Goal: Information Seeking & Learning: Learn about a topic

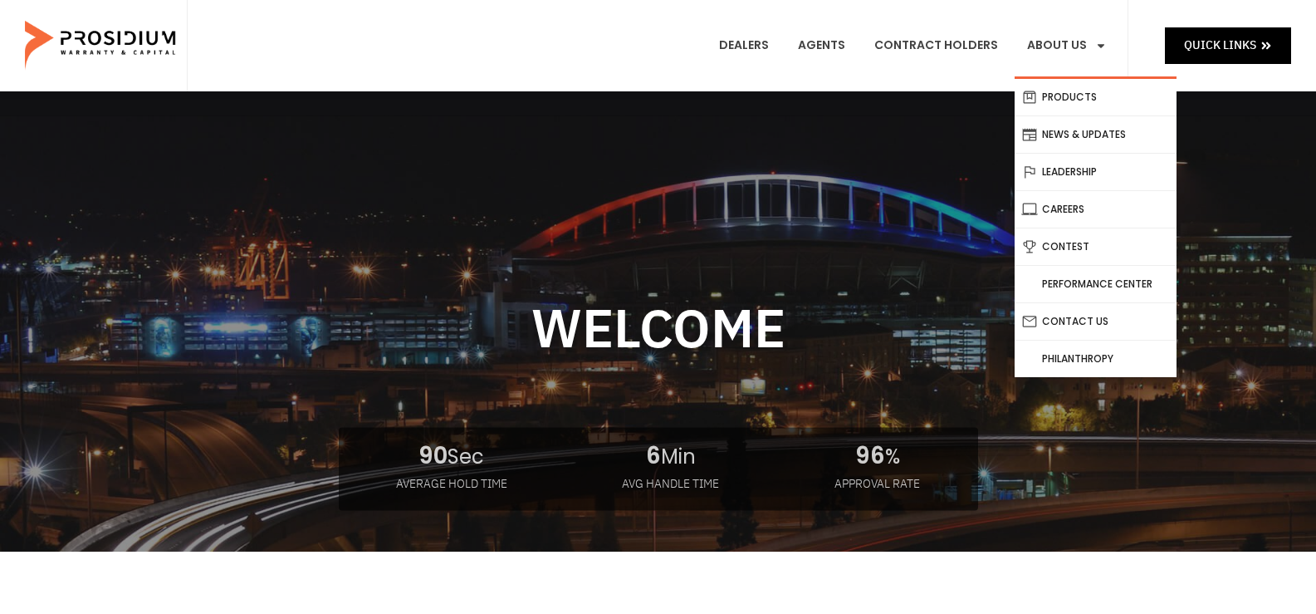
click at [1074, 115] on li "Products" at bounding box center [1096, 97] width 162 height 37
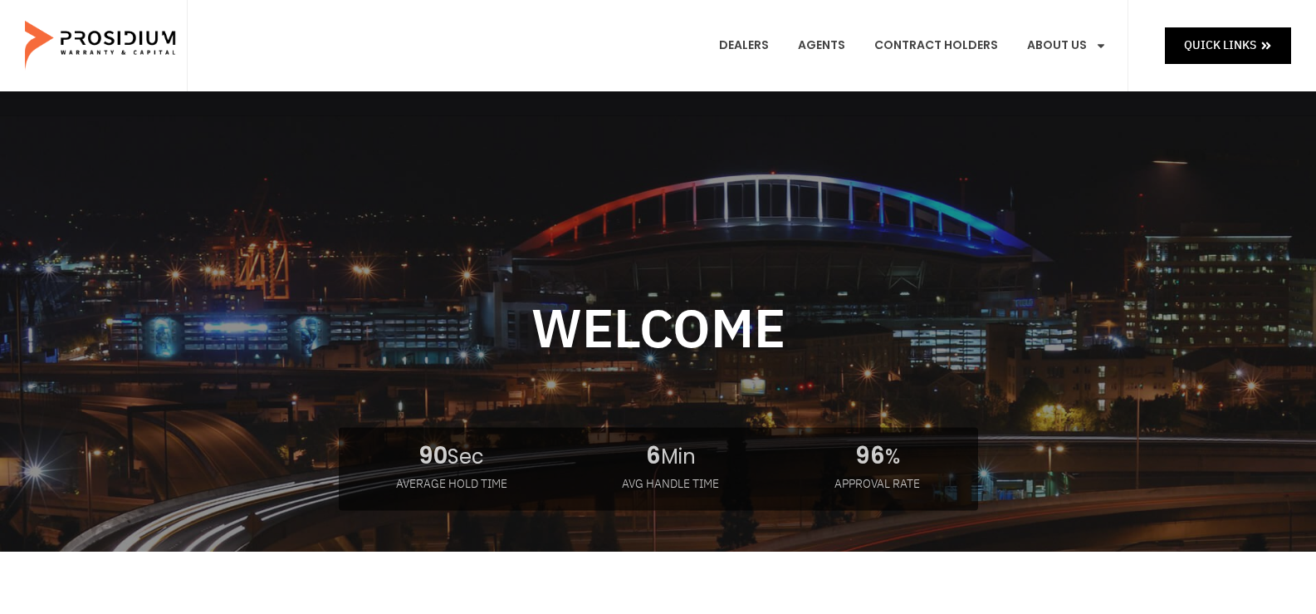
click at [1084, 104] on link "Products" at bounding box center [1096, 122] width 162 height 37
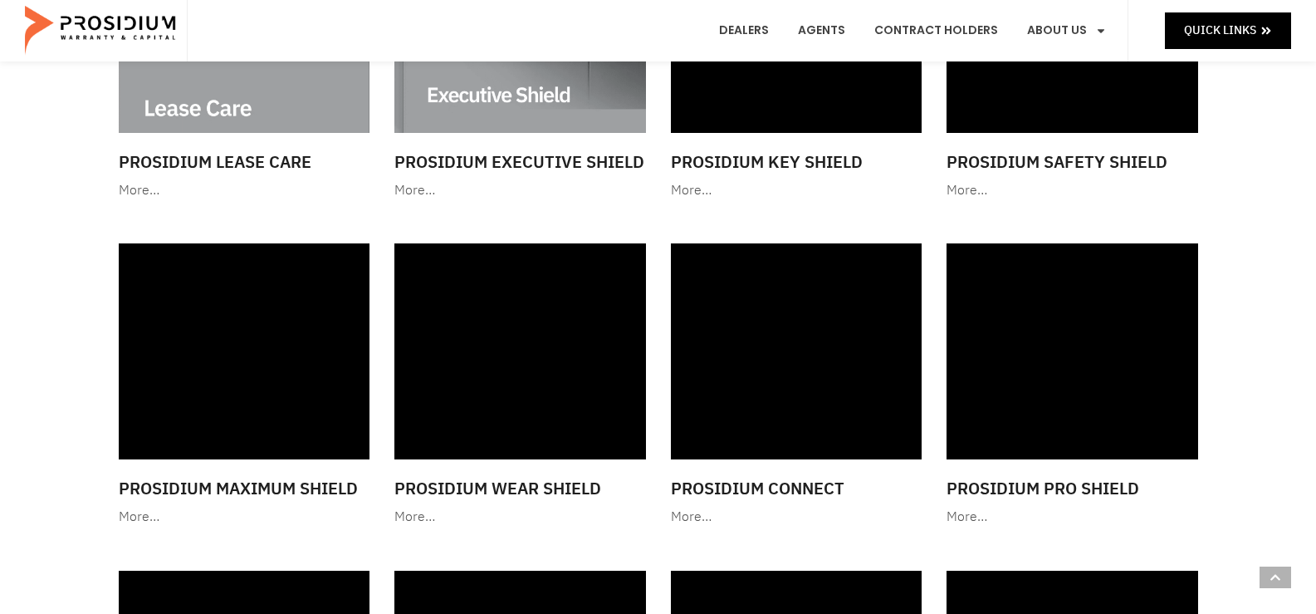
scroll to position [1384, 0]
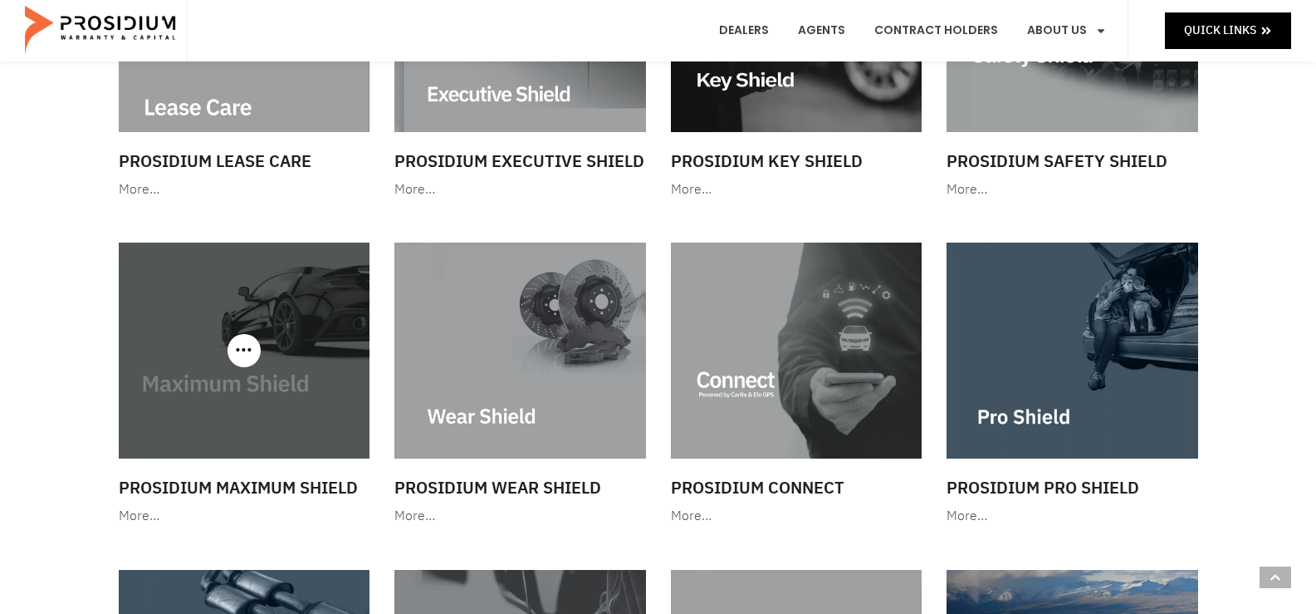
click at [214, 360] on img at bounding box center [245, 349] width 252 height 215
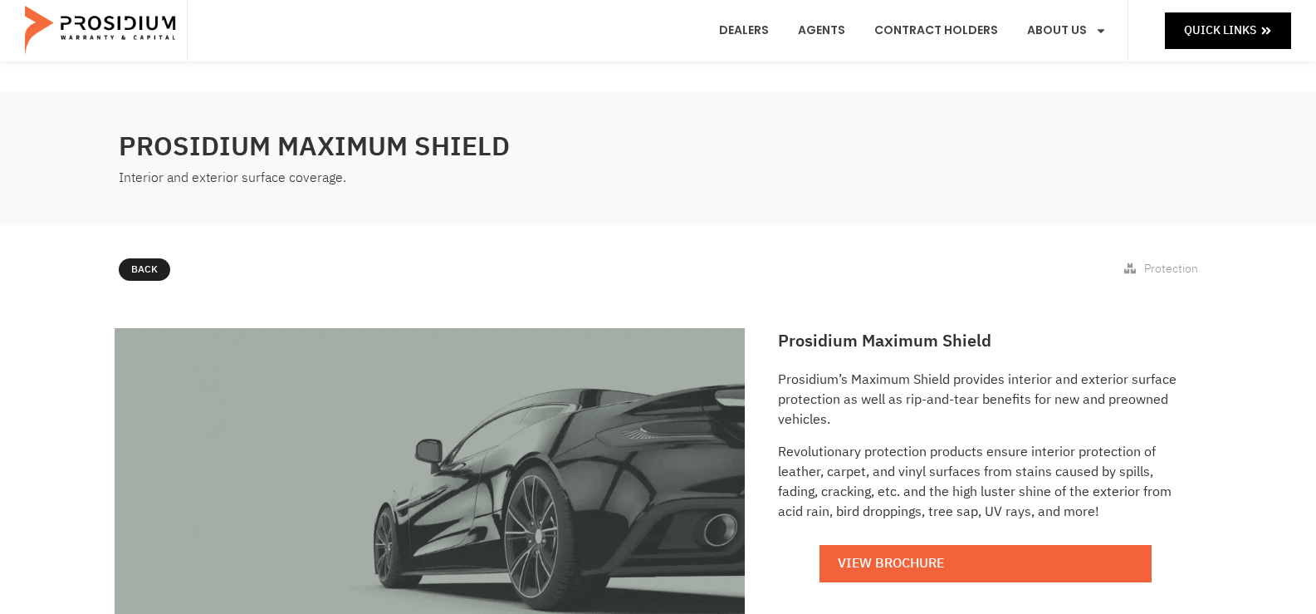
scroll to position [139, 0]
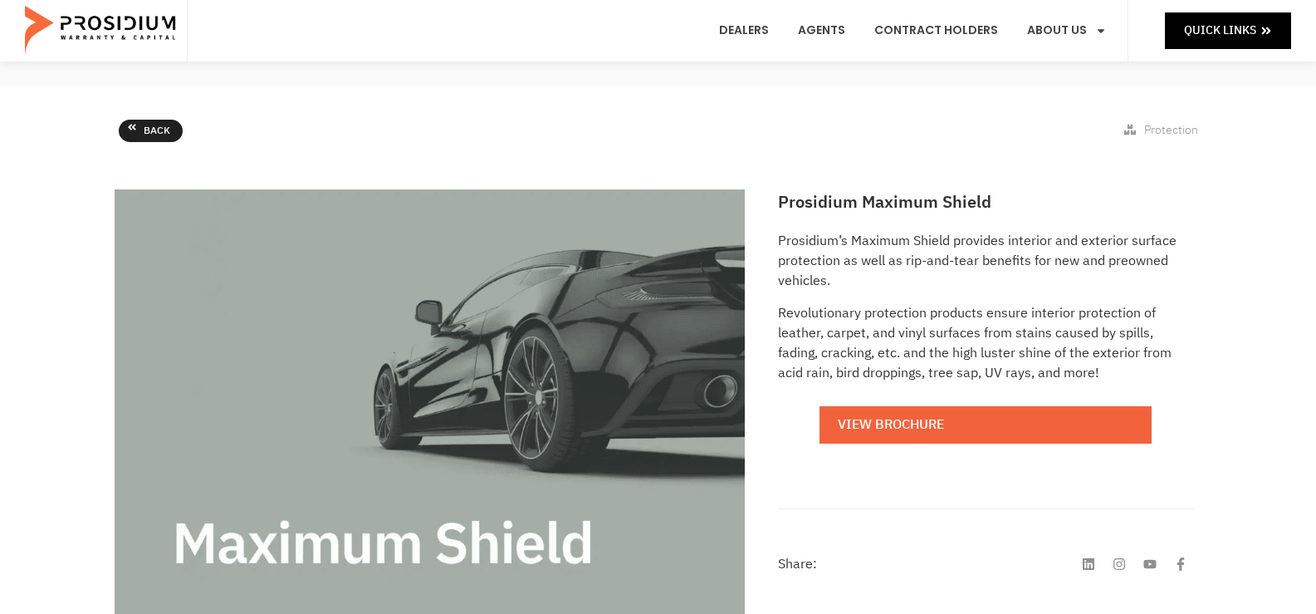
click at [123, 134] on link "Back" at bounding box center [151, 131] width 64 height 23
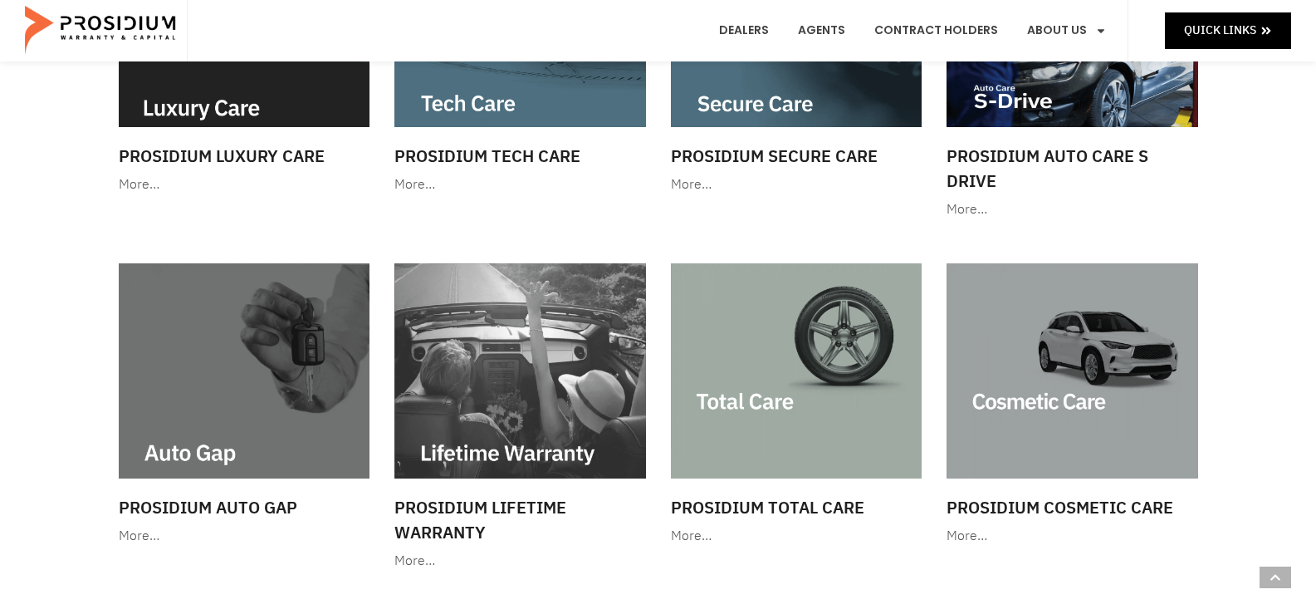
scroll to position [415, 0]
